Goal: Transaction & Acquisition: Obtain resource

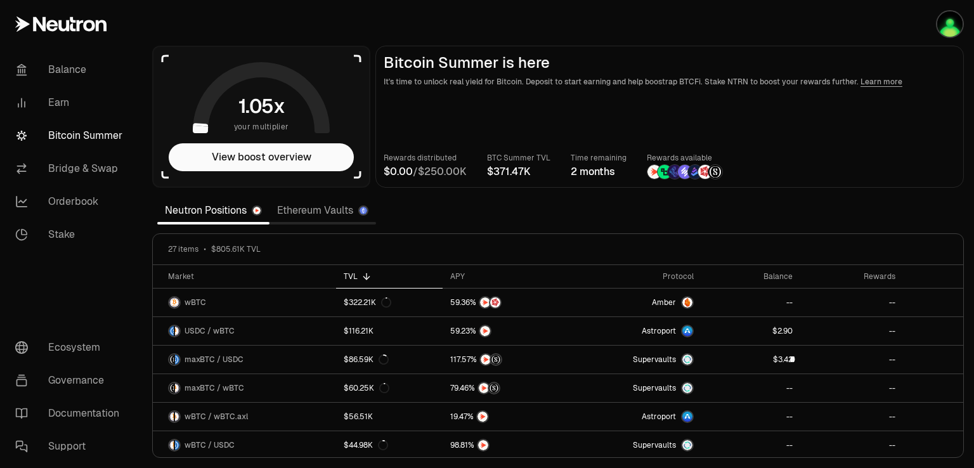
scroll to position [323, 0]
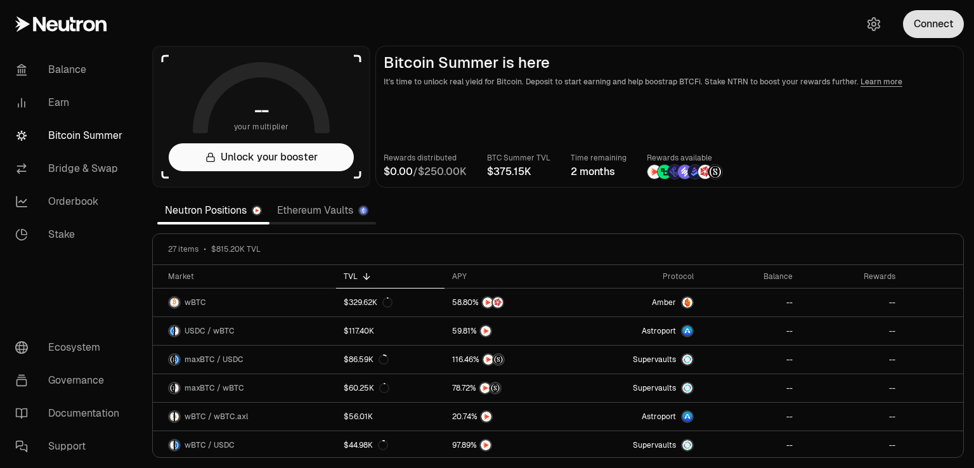
click at [941, 24] on button "Connect" at bounding box center [933, 24] width 61 height 28
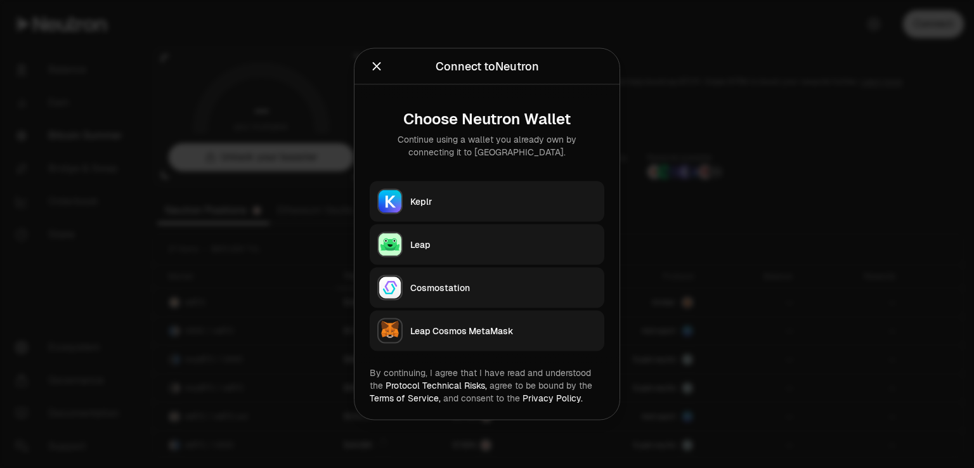
click at [456, 238] on div "Leap" at bounding box center [503, 244] width 186 height 13
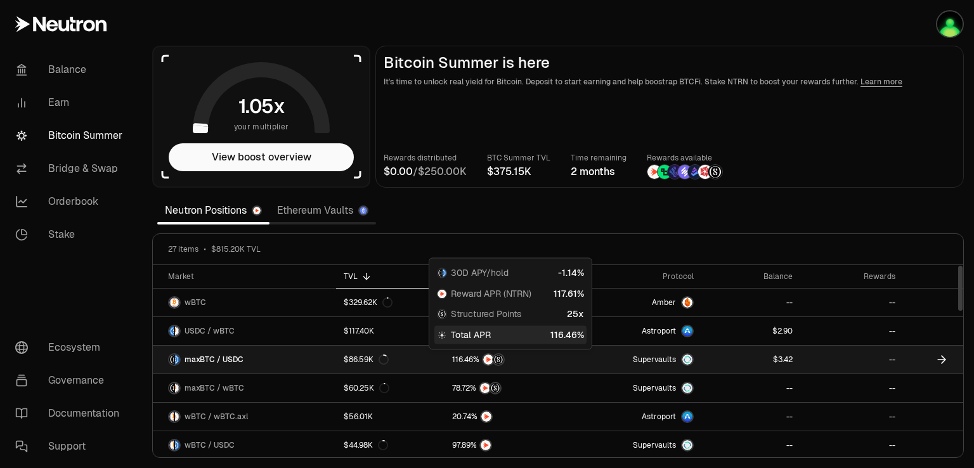
click at [757, 356] on link at bounding box center [750, 359] width 99 height 28
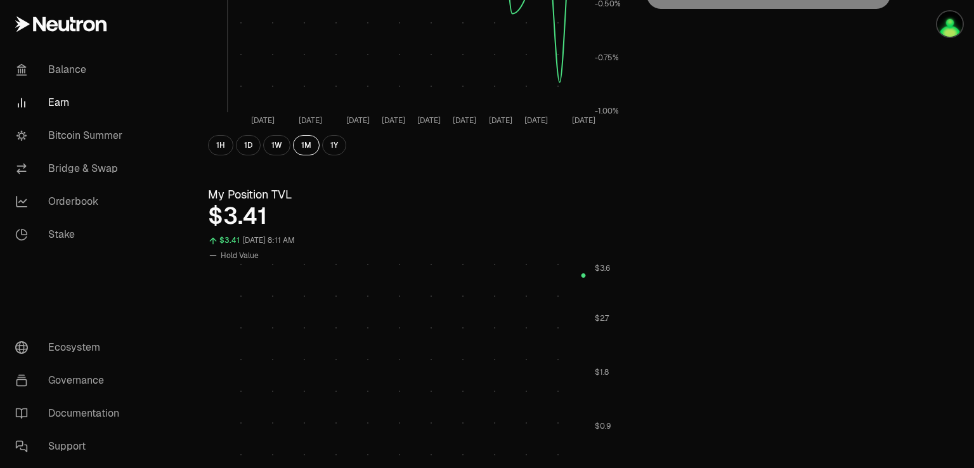
scroll to position [127, 0]
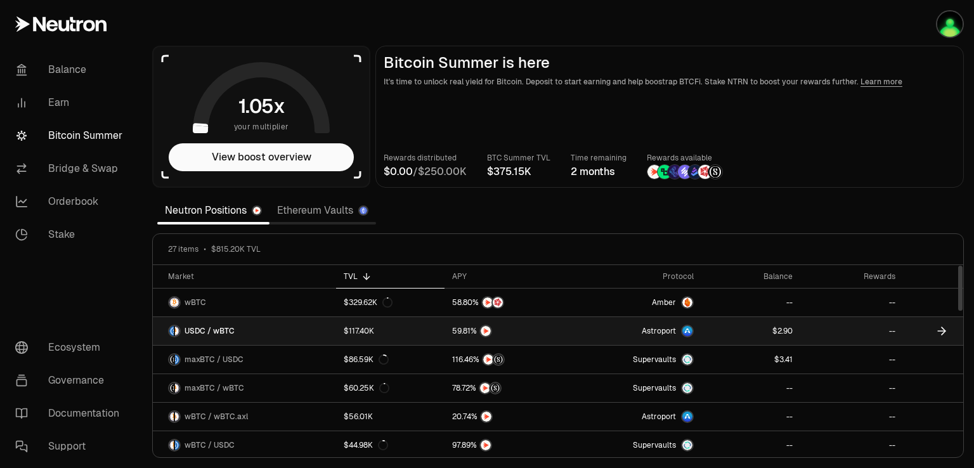
click at [606, 325] on link "Astroport" at bounding box center [637, 331] width 129 height 28
